Goal: Submit feedback/report problem: Provide input to the site owners about the experience or issues

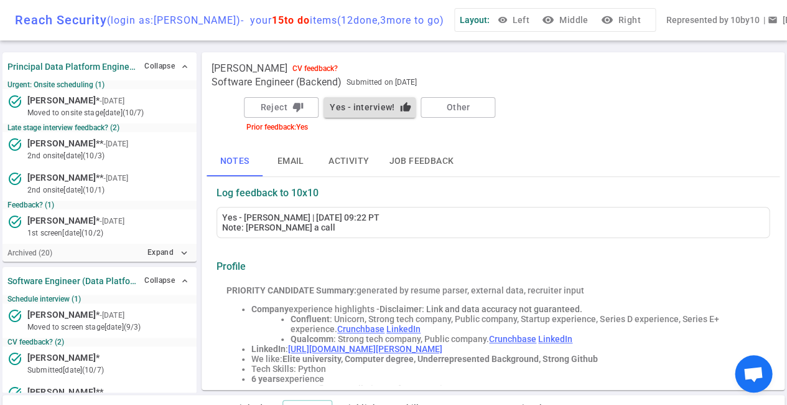
scroll to position [63, 0]
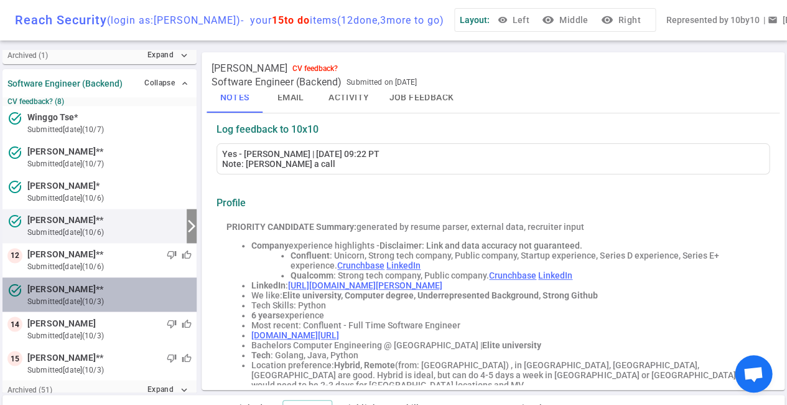
click at [85, 282] on span "[PERSON_NAME] **" at bounding box center [65, 288] width 76 height 13
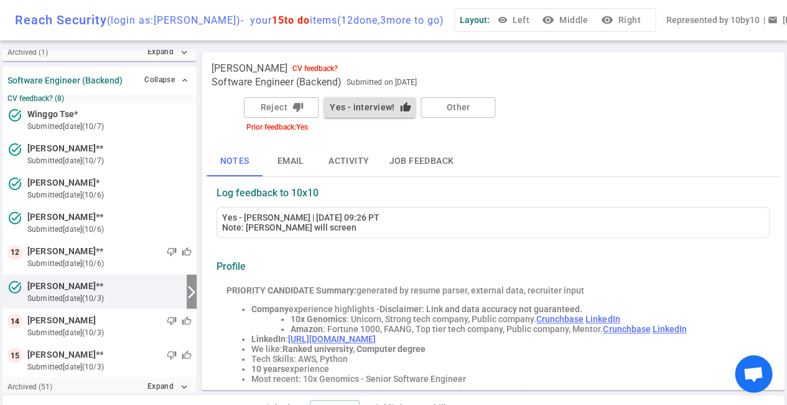
scroll to position [0, 0]
click at [448, 103] on button "Other" at bounding box center [458, 107] width 75 height 21
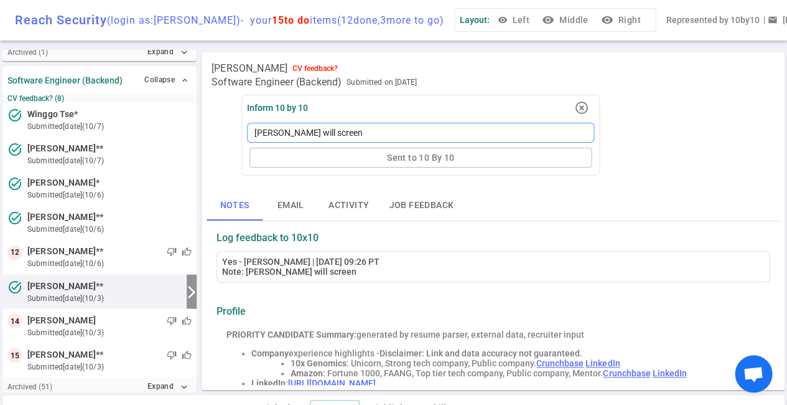
click at [349, 133] on textarea "[PERSON_NAME] will screen" at bounding box center [420, 133] width 347 height 20
type textarea "[PERSON_NAME] will screen,"
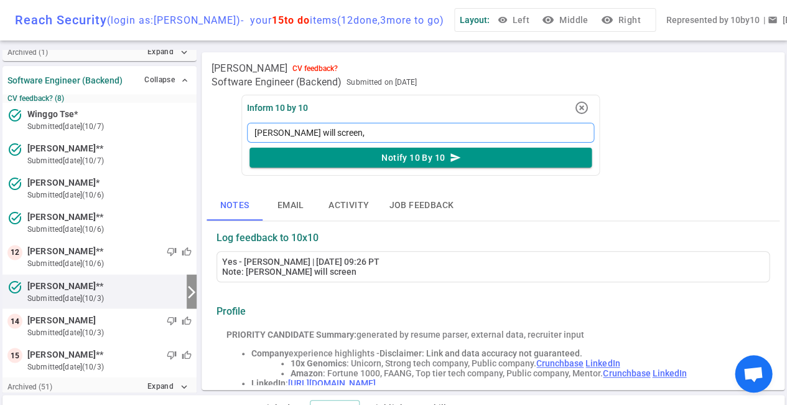
type textarea "[PERSON_NAME] will screen,"
type textarea "[PERSON_NAME] will screen, c"
type textarea "[PERSON_NAME] will screen, ca"
type textarea "[PERSON_NAME] will screen, can"
type textarea "[PERSON_NAME] will screen, cand"
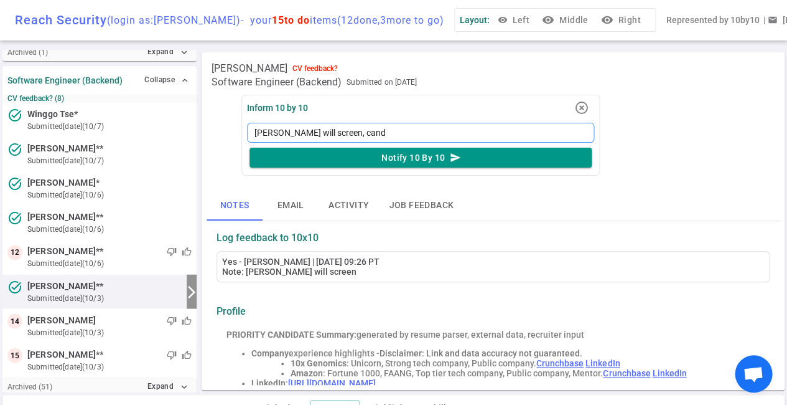
type textarea "[PERSON_NAME] will screen, [PERSON_NAME]"
type textarea "[PERSON_NAME] will screen, candid"
type textarea "[PERSON_NAME] will screen, candida"
type textarea "[PERSON_NAME] will screen, candidat"
type textarea "[PERSON_NAME] will screen, candidate"
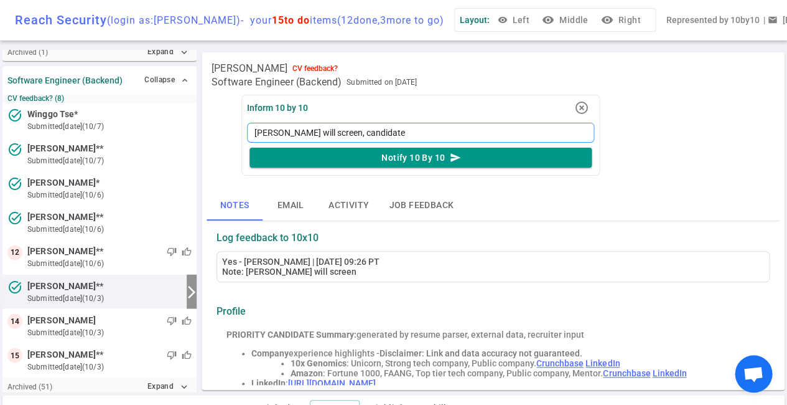
type textarea "[PERSON_NAME] will screen, candidate"
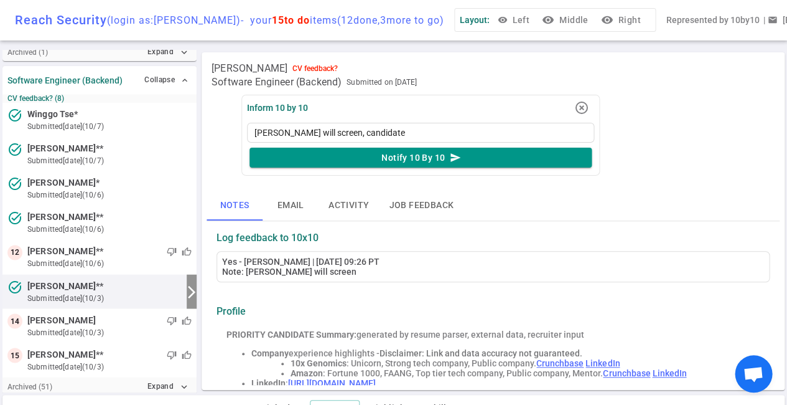
type textarea "[PERSON_NAME] will screen, candidate i"
type textarea "[PERSON_NAME] will screen, candidate is"
type textarea "[PERSON_NAME] will screen, candidate is n"
type textarea "[PERSON_NAME] will screen, candidate is no"
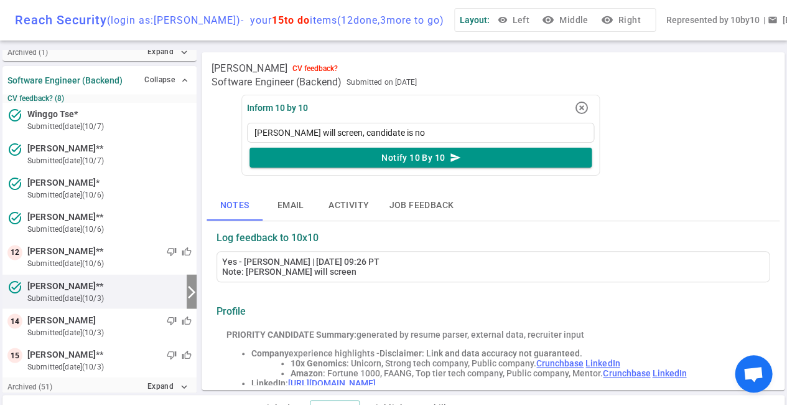
type textarea "[PERSON_NAME] will screen, candidate is not"
type textarea "[PERSON_NAME] will screen, candidate is not a"
type textarea "[PERSON_NAME] will screen, candidate is not av"
type textarea "[PERSON_NAME] will screen, candidate is not ava"
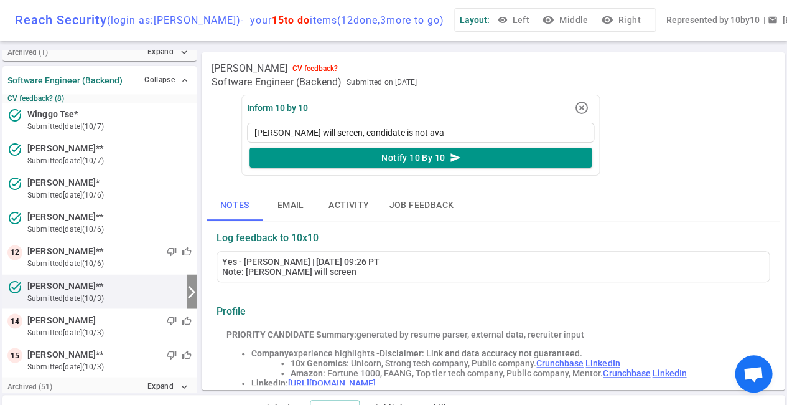
type textarea "[PERSON_NAME] will screen, candidate is not avai"
type textarea "[PERSON_NAME] will screen, candidate is not avail"
type textarea "[PERSON_NAME] will screen, candidate is not availa"
type textarea "[PERSON_NAME] will screen, candidate is not availab"
type textarea "[PERSON_NAME] will screen, candidate is not availabl"
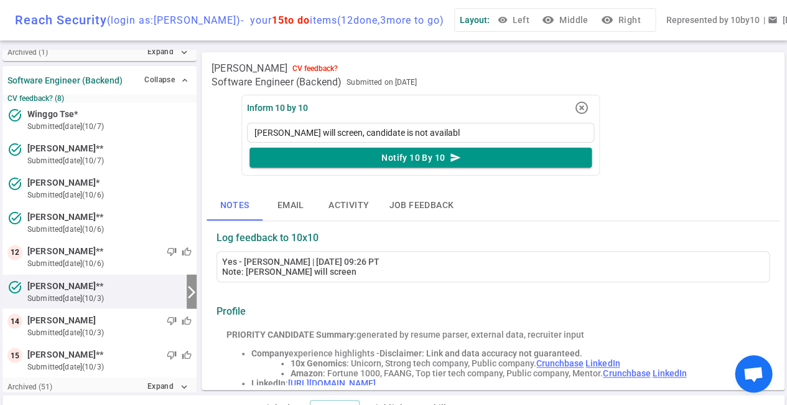
type textarea "[PERSON_NAME] will screen, candidate is not available"
type textarea "[PERSON_NAME] will screen, candidate is not available u"
type textarea "[PERSON_NAME] will screen, candidate is not available un"
type textarea "[PERSON_NAME] will screen, candidate is not available unt"
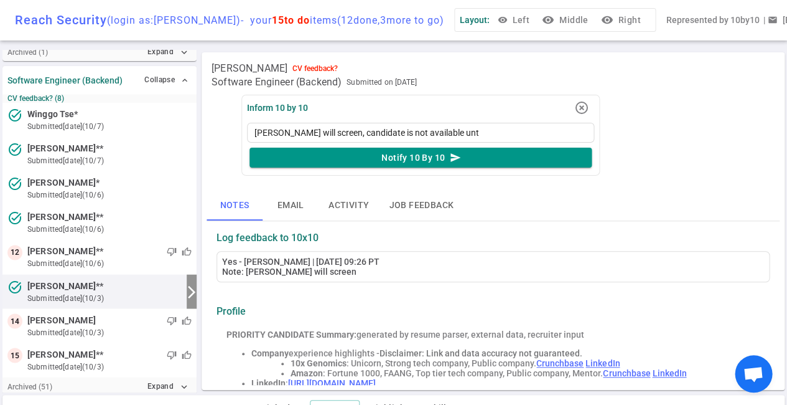
type textarea "[PERSON_NAME] will screen, candidate is not available unti"
type textarea "[PERSON_NAME] will screen, candidate is not available until"
type textarea "[PERSON_NAME] will screen, candidate is not available until O"
type textarea "[PERSON_NAME] will screen, candidate is not available until Oc"
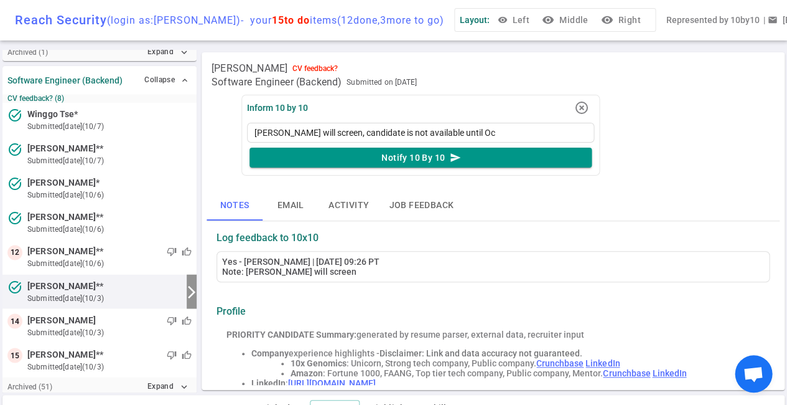
type textarea "[PERSON_NAME] will screen, candidate is not available until Oct"
type textarea "[PERSON_NAME] will screen, candidate is not available until October"
type textarea "[PERSON_NAME] will screen, candidate is not available until [DATE]"
type textarea "[PERSON_NAME] will screen, candidate is not available until October 16t"
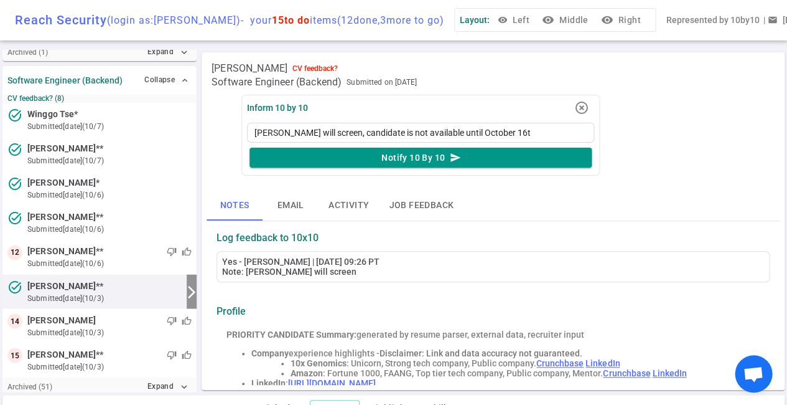
type textarea "[PERSON_NAME] will screen, candidate is not available until [DATE]"
type textarea "[PERSON_NAME] will screen, candidate is not available until [DATE]?"
type textarea "[PERSON_NAME] will screen, candidate is not available until [DATE]??"
type textarea "[PERSON_NAME] will screen, candidate is not available until [DATE]???"
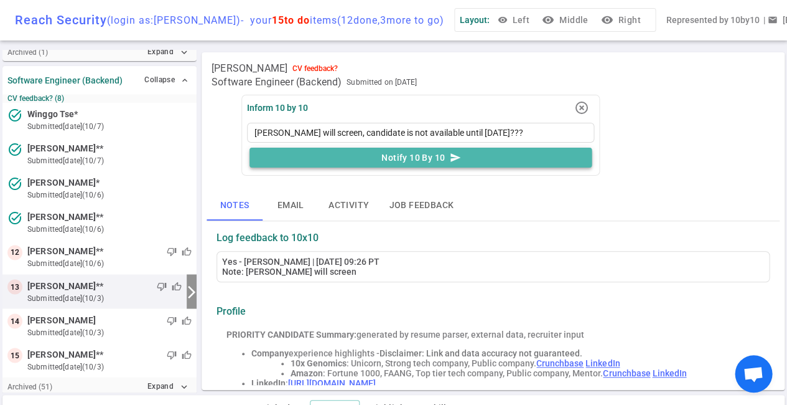
click at [408, 159] on button "Notify 10 By 10 send" at bounding box center [421, 157] width 342 height 21
